Goal: Task Accomplishment & Management: Use online tool/utility

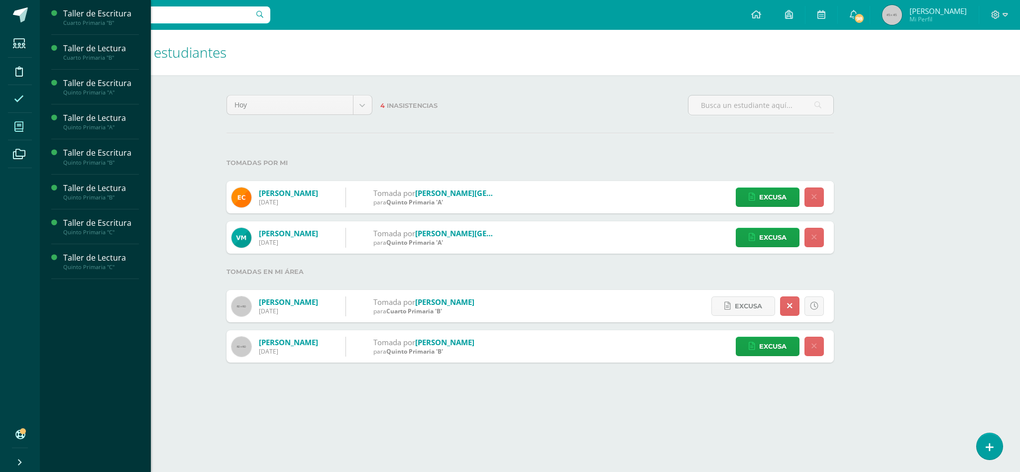
click at [18, 125] on icon at bounding box center [18, 127] width 9 height 10
click at [96, 266] on div "Quinto Primaria "C"" at bounding box center [101, 267] width 76 height 7
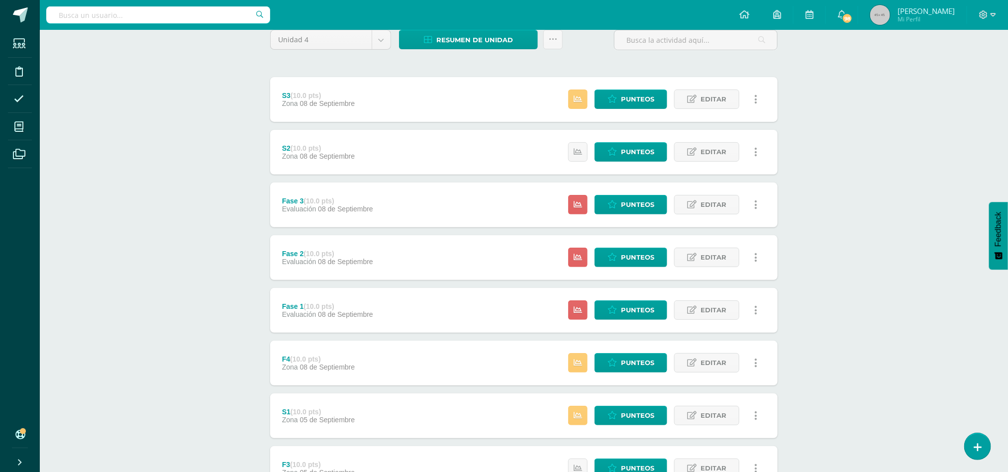
scroll to position [90, 0]
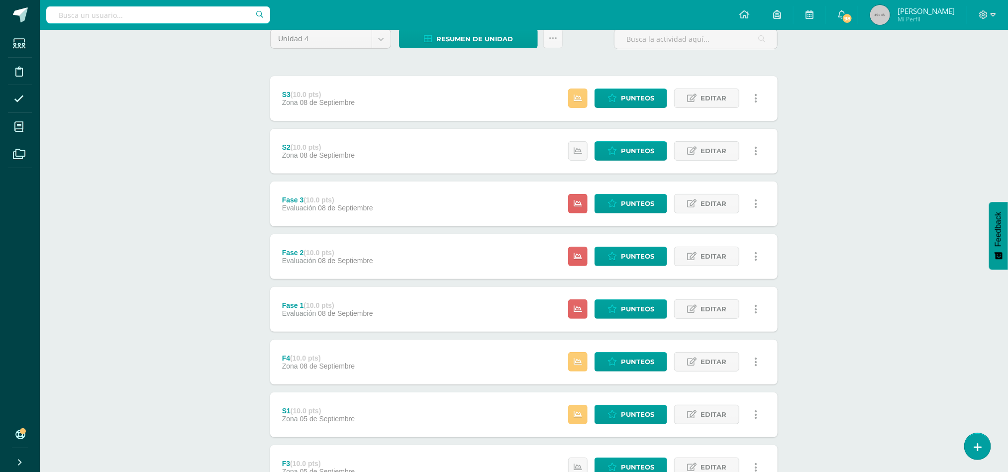
click at [445, 378] on div "F4 (10.0 pts) Zona 08 de Septiembre Estatus de Actividad: 22 Estudiantes sin ca…" at bounding box center [524, 362] width 508 height 45
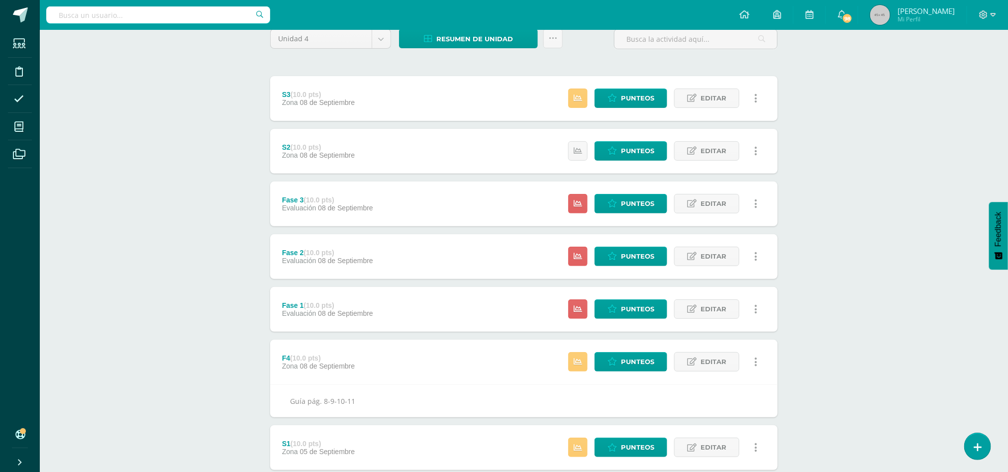
click at [455, 302] on div "Fase 1 (10.0 pts) Evaluación 08 de Septiembre Estatus de Actividad: 23 Estudian…" at bounding box center [524, 309] width 508 height 45
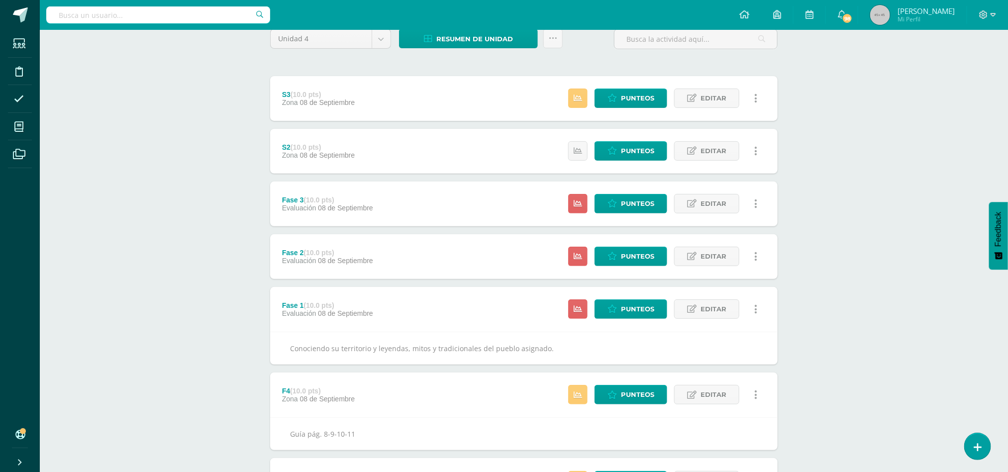
click at [432, 406] on div "F4 (10.0 pts) Zona 08 de Septiembre Estatus de Actividad: 22 Estudiantes sin ca…" at bounding box center [524, 395] width 508 height 45
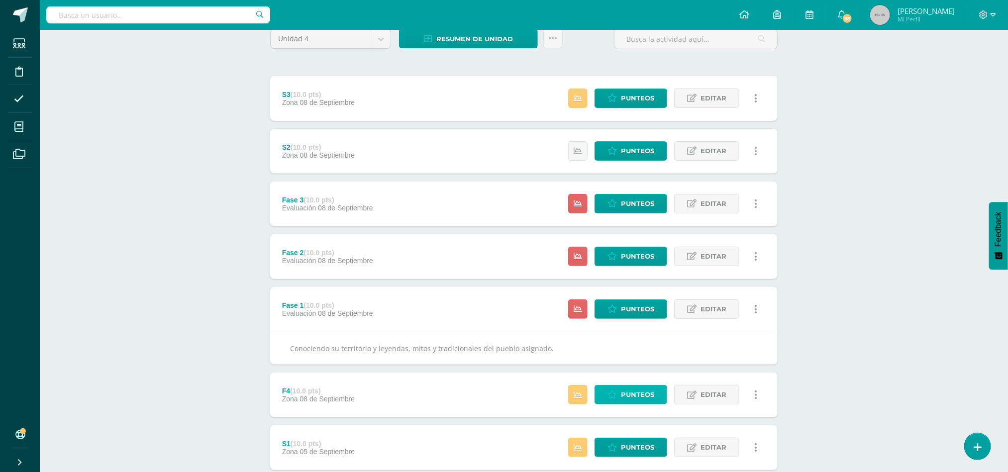
click at [629, 399] on span "Punteos" at bounding box center [637, 395] width 33 height 18
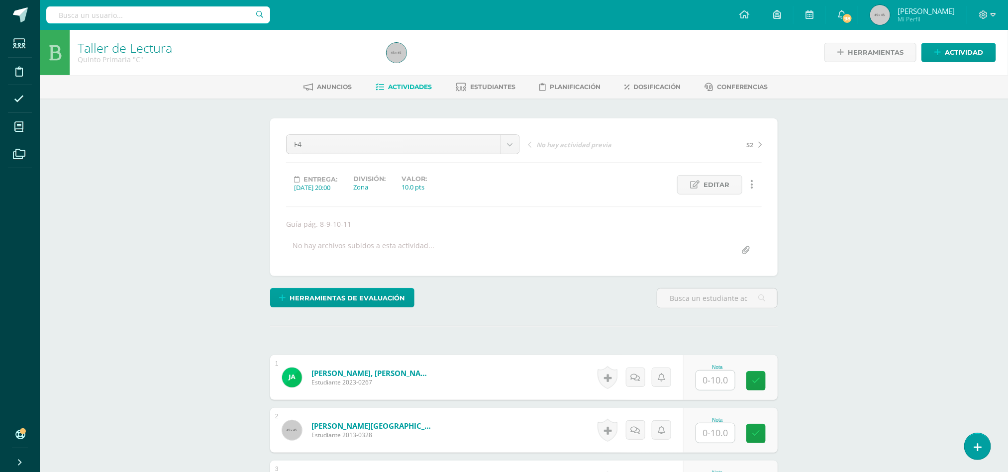
scroll to position [0, 0]
click at [721, 381] on input "text" at bounding box center [722, 380] width 40 height 20
type input "9"
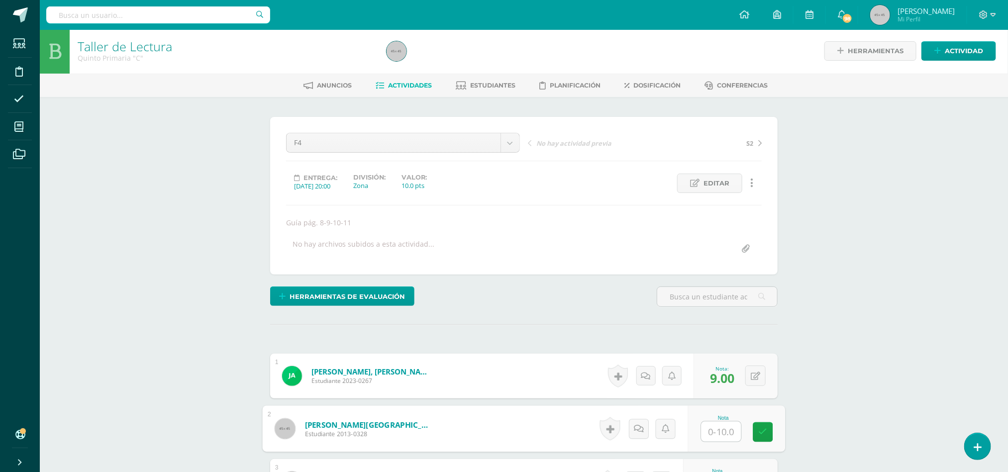
scroll to position [2, 0]
type input "10"
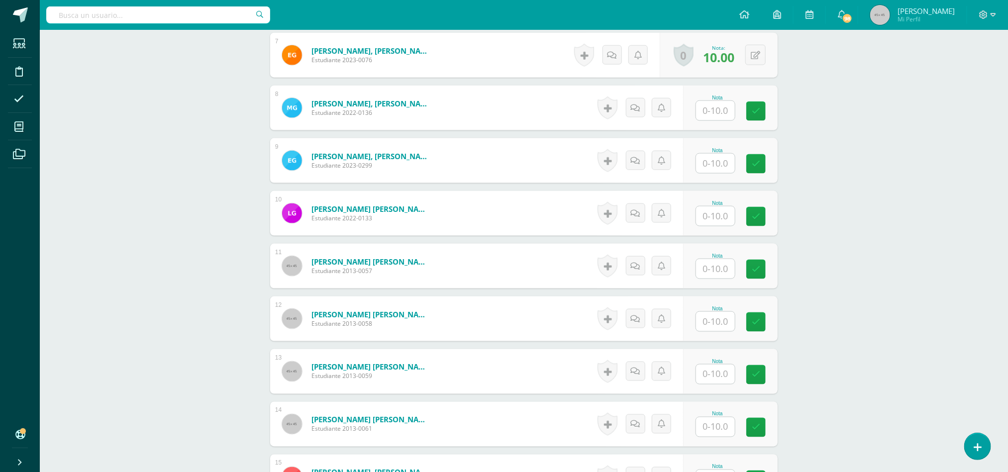
scroll to position [611, 0]
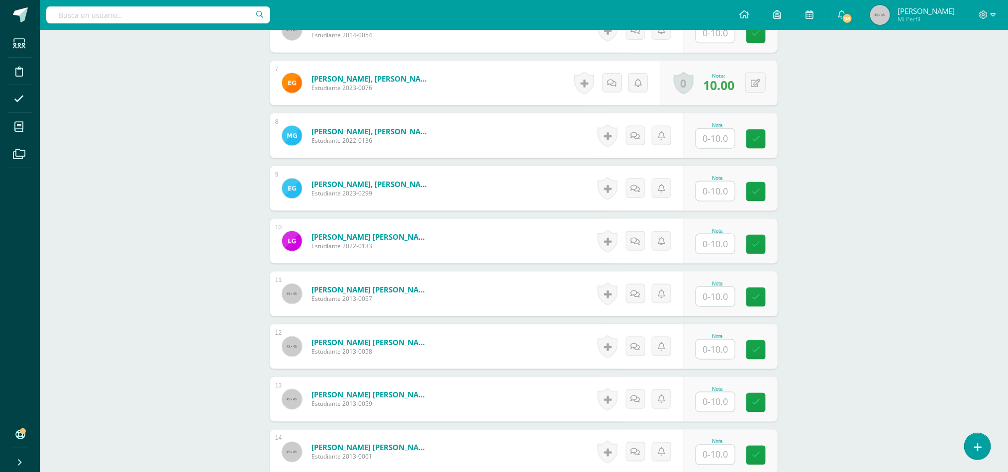
click at [712, 142] on input "text" at bounding box center [715, 138] width 39 height 19
type input "9"
type input "10"
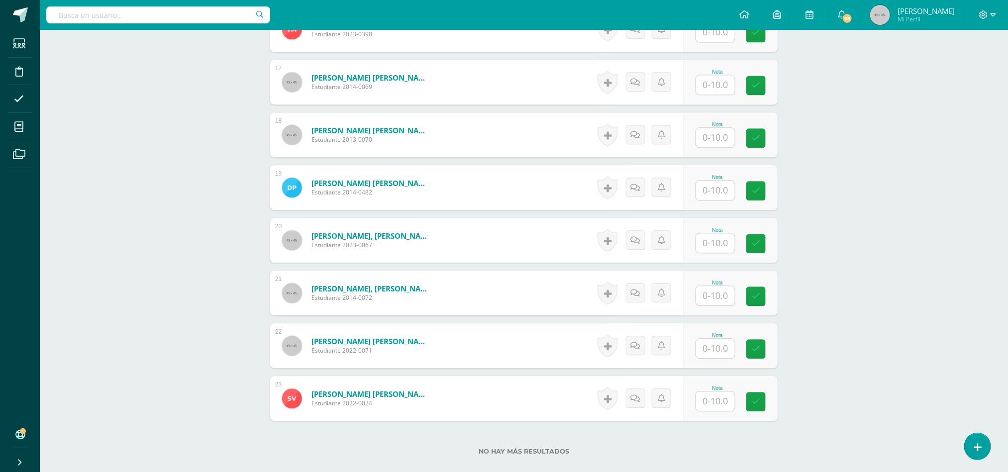
scroll to position [1207, 0]
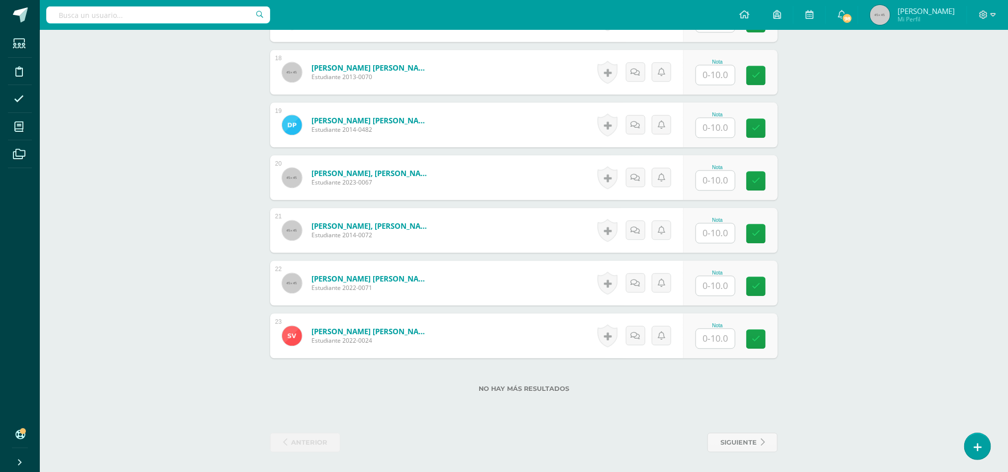
click at [723, 176] on input "text" at bounding box center [715, 180] width 39 height 19
type input "9"
click at [719, 284] on input "text" at bounding box center [722, 286] width 40 height 20
type input "9"
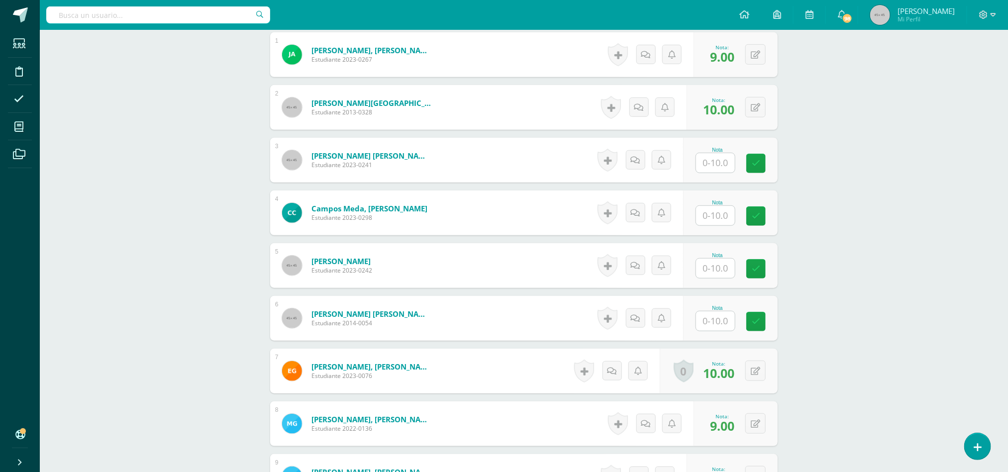
scroll to position [309, 0]
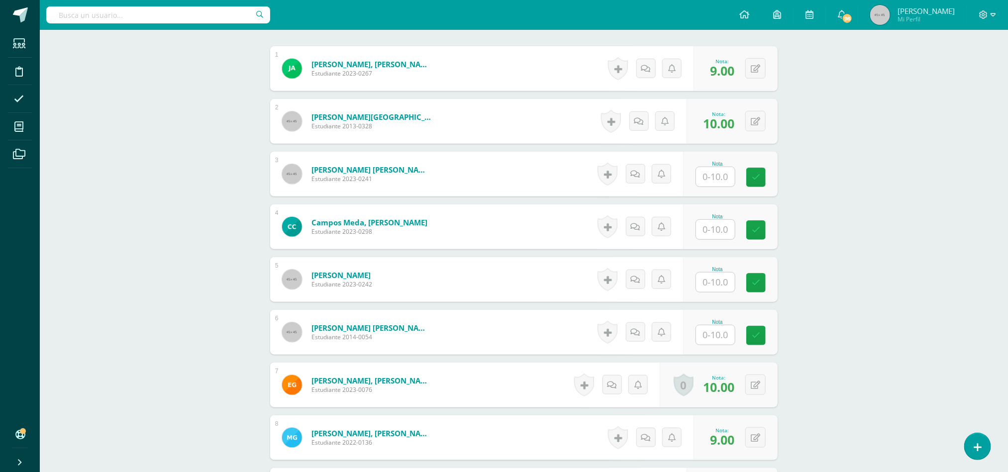
click at [719, 238] on input "text" at bounding box center [715, 229] width 39 height 19
type input "6"
click at [721, 176] on input "text" at bounding box center [722, 177] width 40 height 20
type input "8"
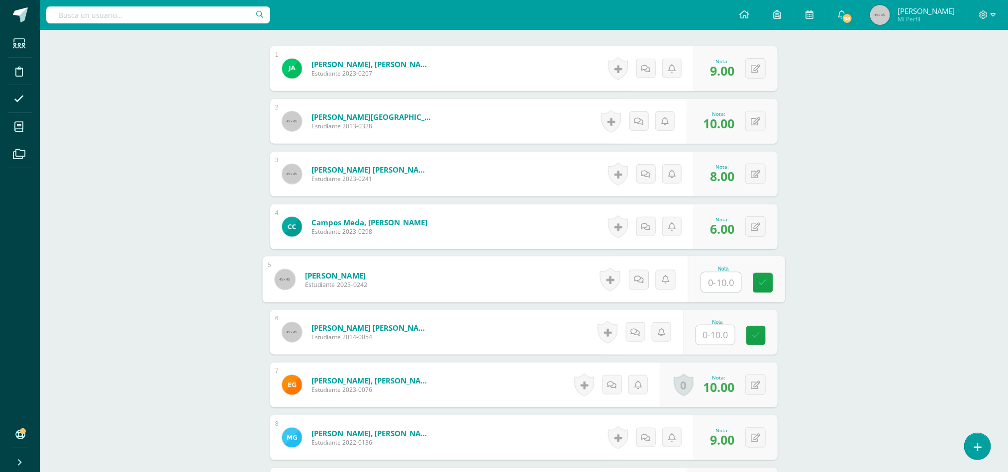
click at [719, 284] on input "text" at bounding box center [722, 283] width 40 height 20
type input "8"
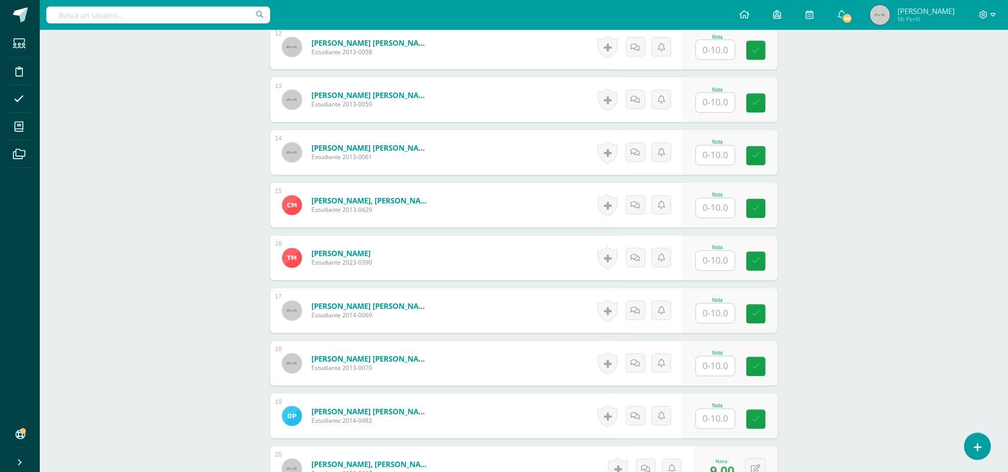
scroll to position [1023, 0]
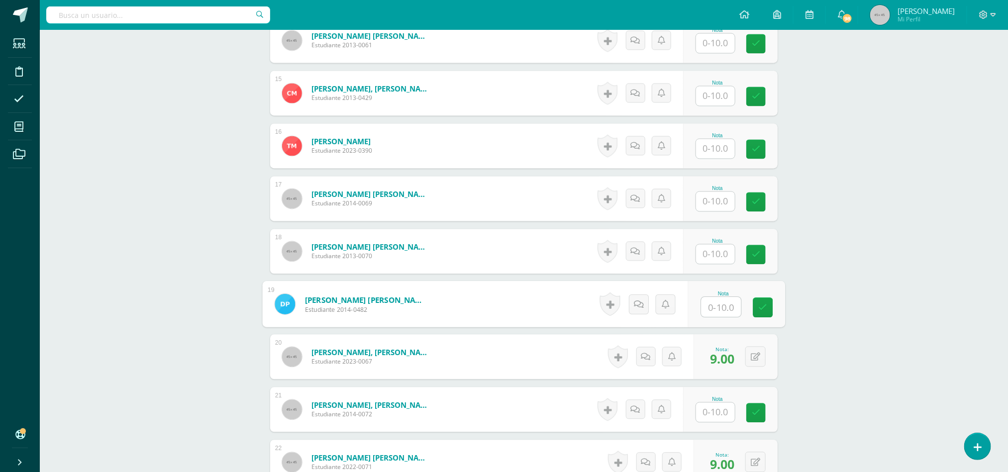
click at [710, 306] on input "text" at bounding box center [722, 307] width 40 height 20
type input "9"
click at [717, 257] on input "text" at bounding box center [722, 254] width 40 height 20
type input "9"
type input "10"
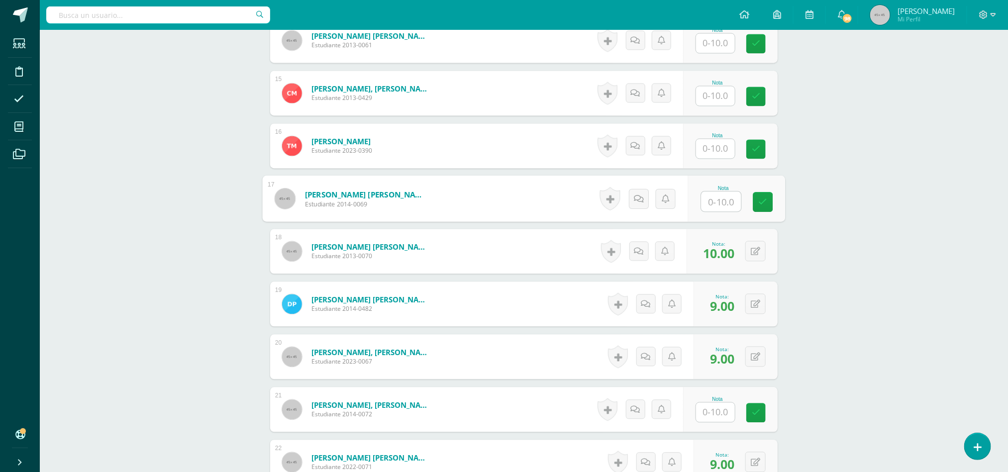
click at [716, 203] on input "text" at bounding box center [722, 202] width 40 height 20
type input "4"
type input "10"
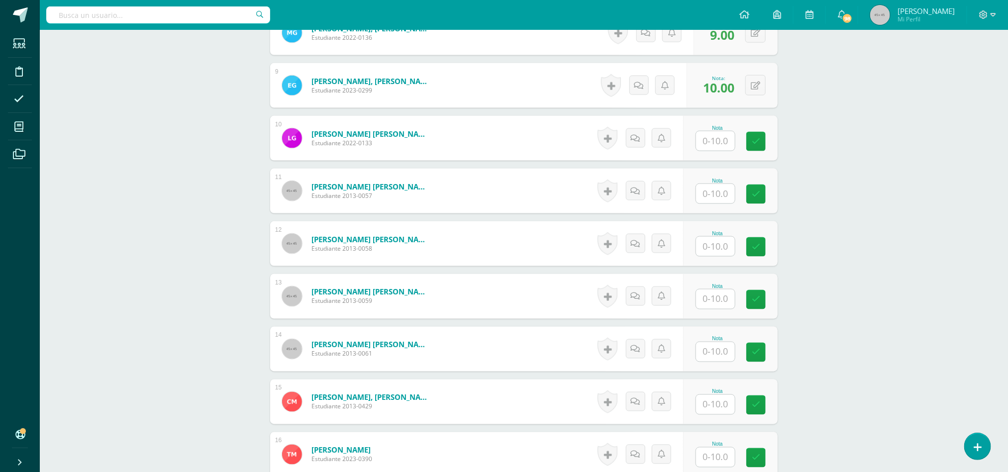
scroll to position [705, 0]
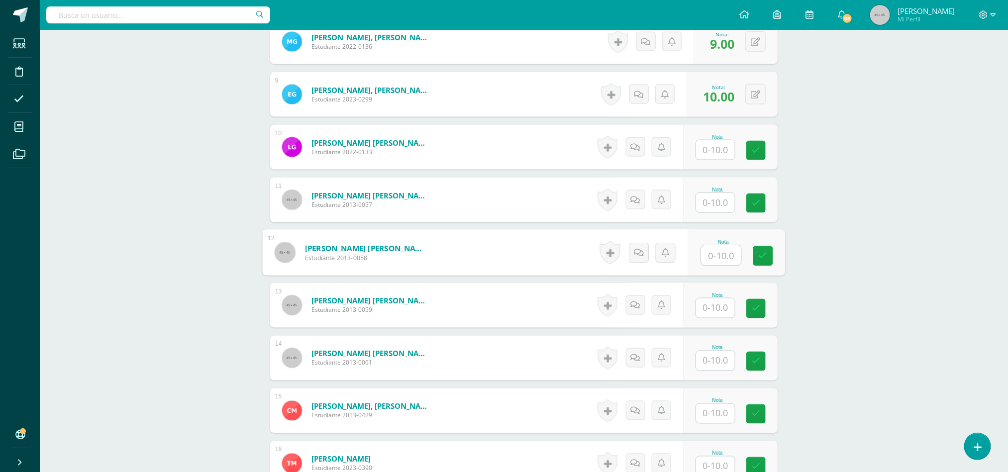
click at [709, 253] on input "text" at bounding box center [722, 256] width 40 height 20
type input "10"
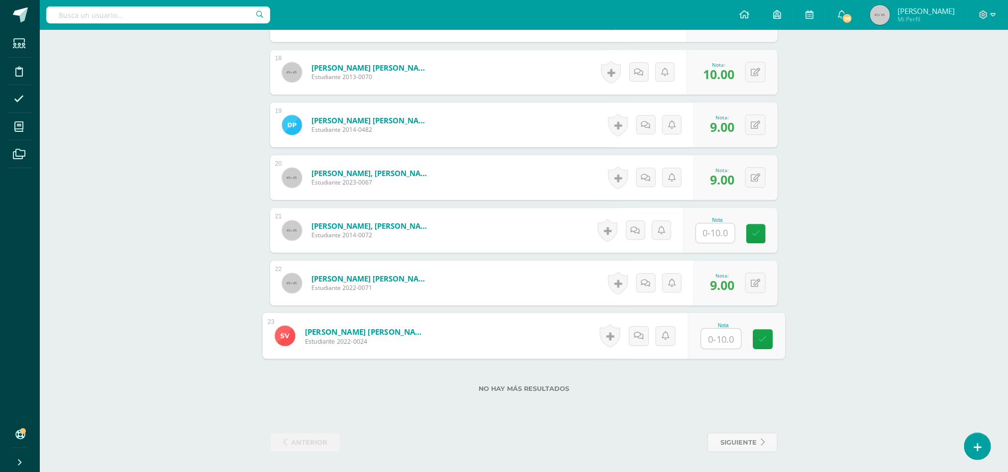
click at [705, 335] on input "text" at bounding box center [722, 339] width 40 height 20
type input "10"
click at [716, 231] on input "text" at bounding box center [722, 233] width 40 height 20
type input "9"
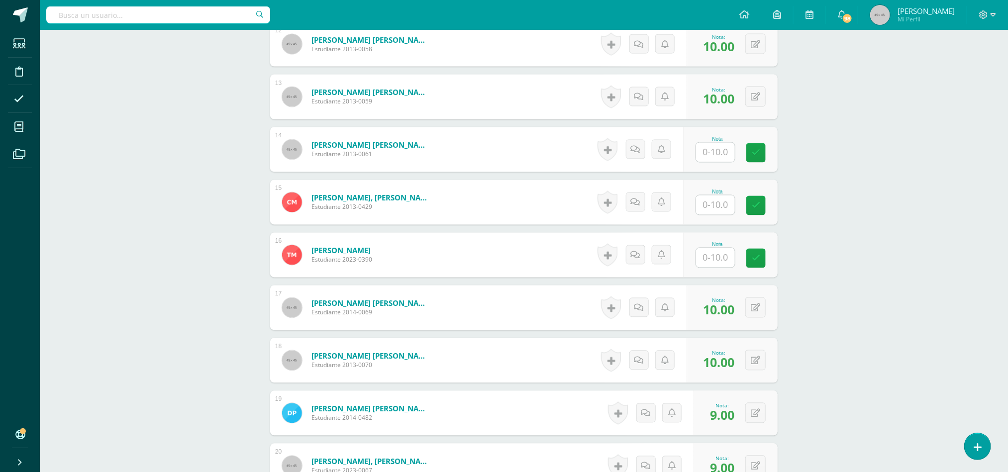
scroll to position [908, 0]
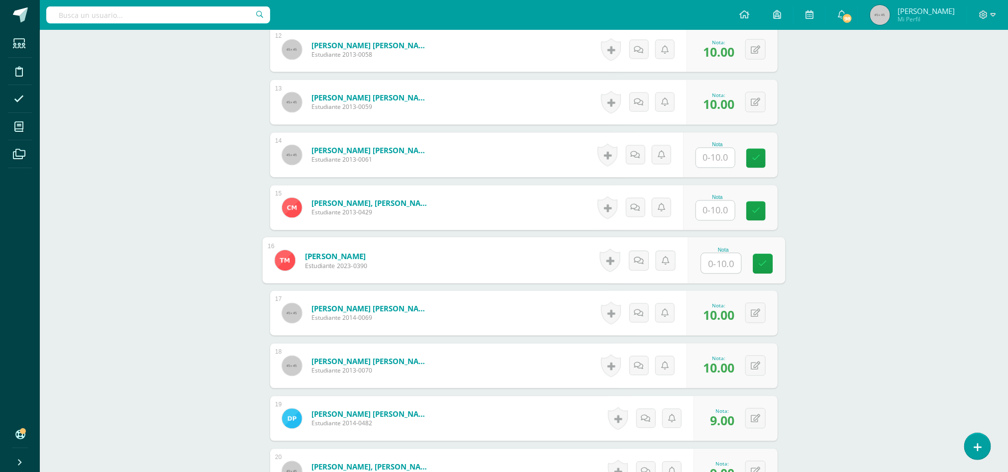
click at [725, 269] on input "text" at bounding box center [722, 264] width 40 height 20
type input "8"
click at [710, 157] on input "text" at bounding box center [722, 158] width 40 height 20
type input "10"
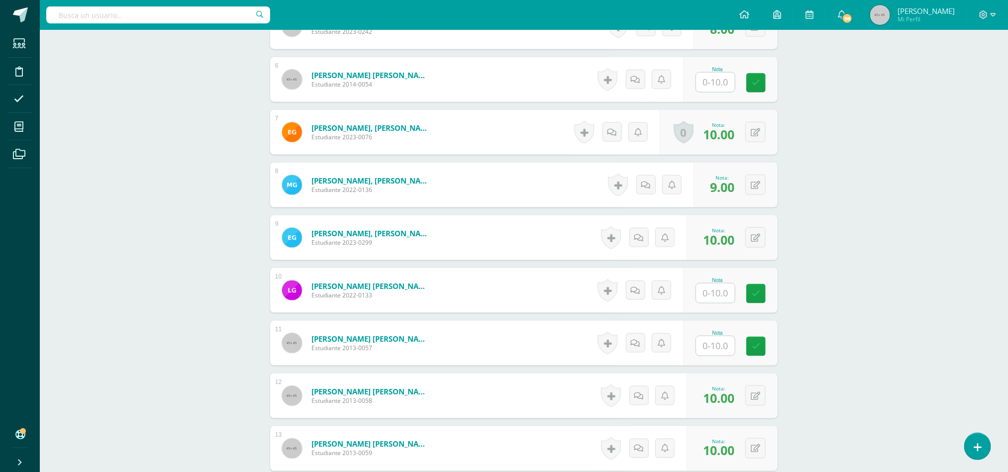
scroll to position [560, 0]
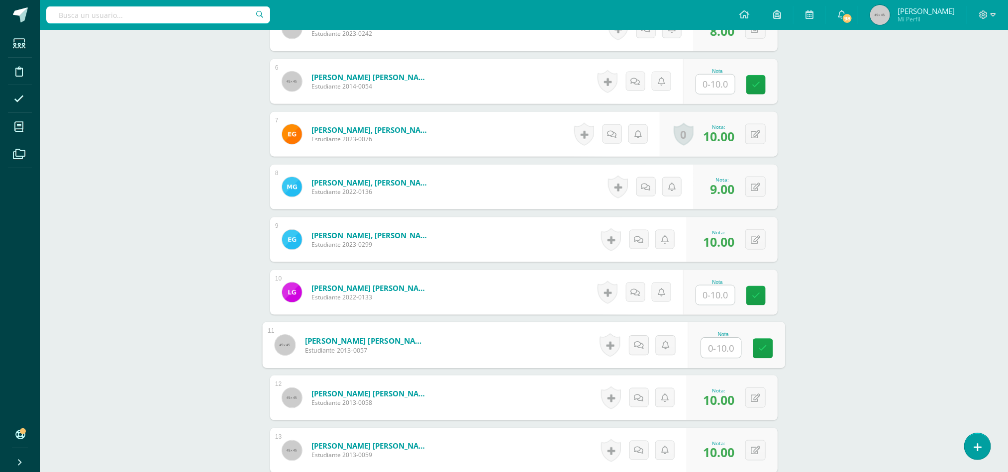
click at [718, 349] on input "text" at bounding box center [722, 348] width 40 height 20
type input "9"
click at [724, 291] on input "text" at bounding box center [722, 296] width 40 height 20
type input "10"
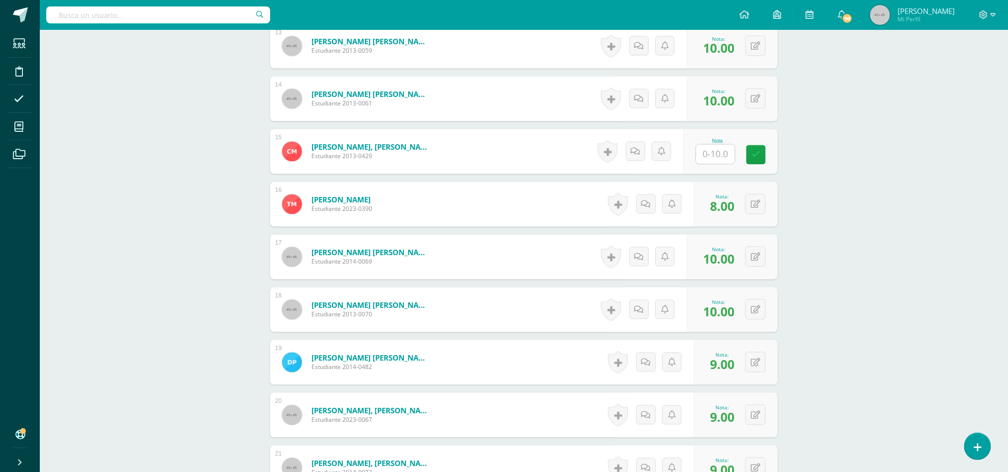
scroll to position [1116, 0]
